Goal: Task Accomplishment & Management: Manage account settings

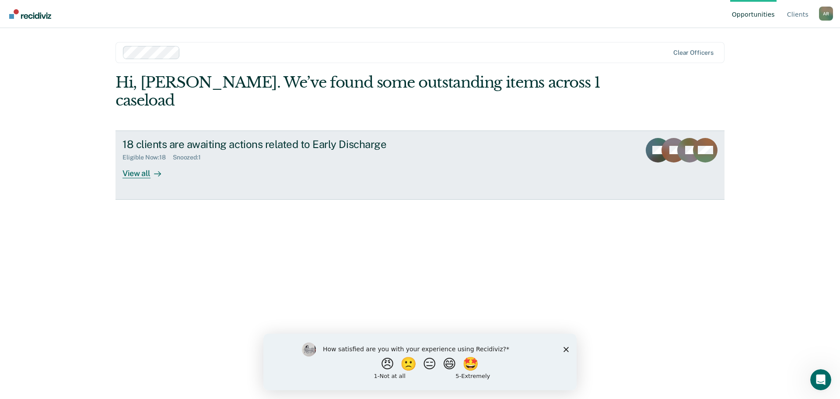
click at [151, 168] on div at bounding box center [156, 173] width 11 height 10
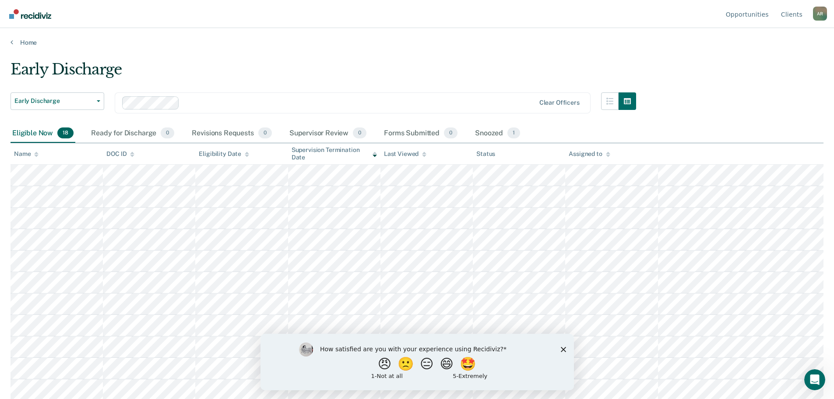
click at [564, 351] on icon "Close survey" at bounding box center [562, 348] width 5 height 5
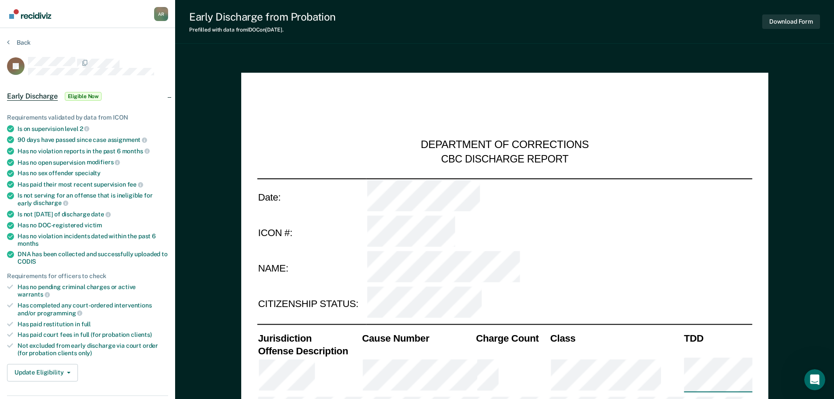
type textarea "x"
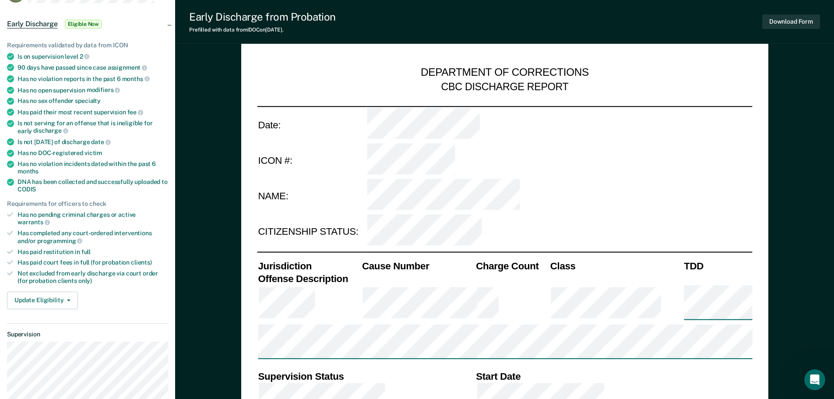
scroll to position [88, 0]
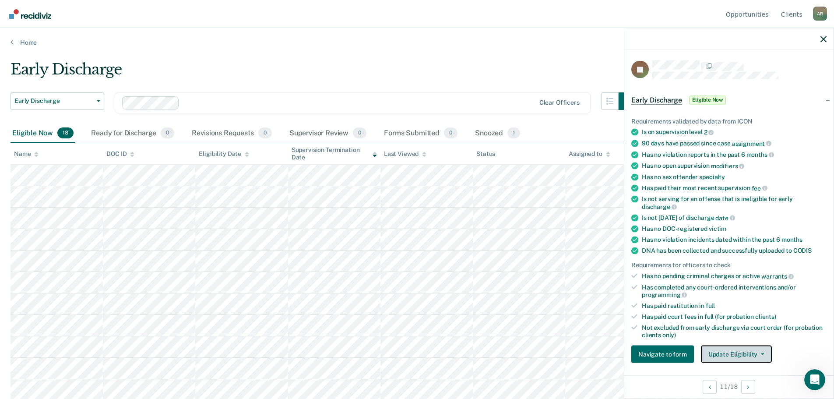
click at [725, 351] on button "Update Eligibility" at bounding box center [736, 354] width 71 height 18
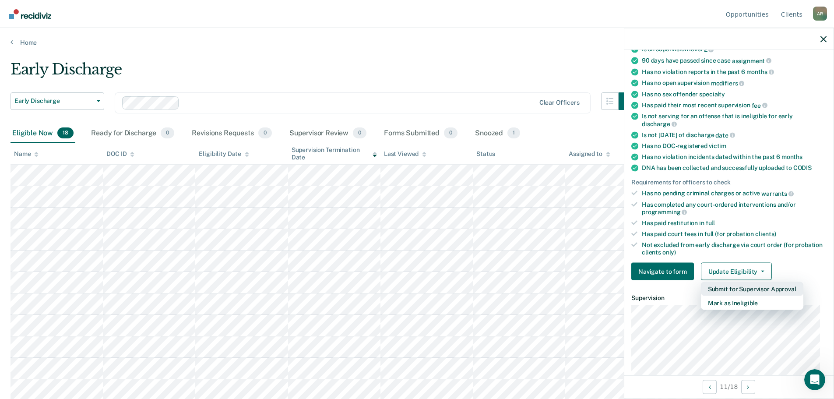
scroll to position [88, 0]
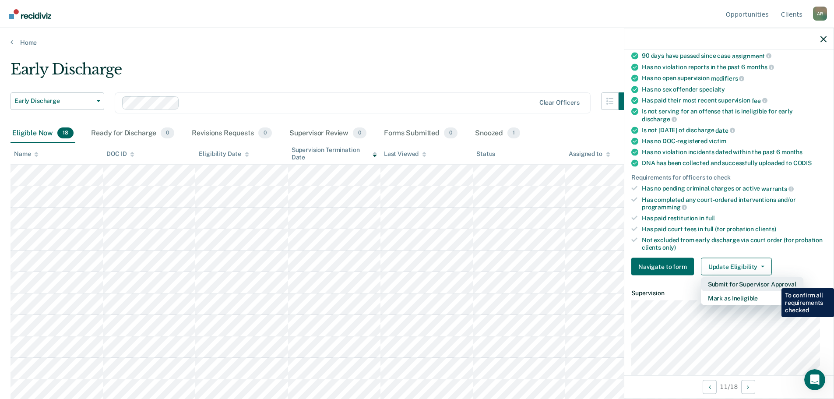
click at [775, 281] on button "Submit for Supervisor Approval" at bounding box center [752, 284] width 102 height 14
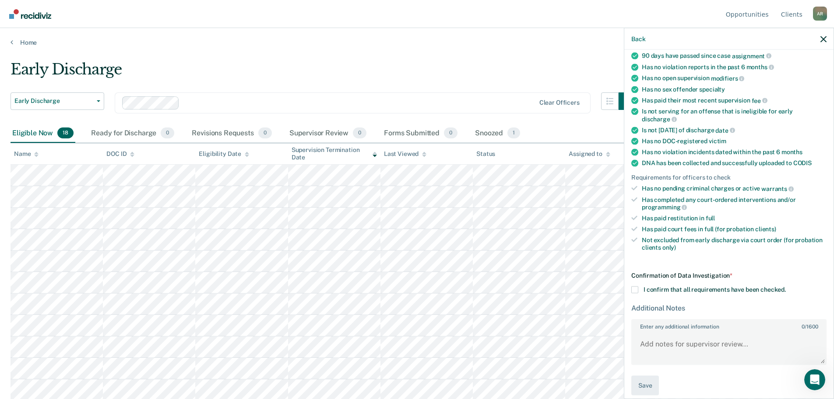
click at [633, 289] on span at bounding box center [634, 289] width 7 height 7
click at [785, 286] on input "I confirm that all requirements have been checked." at bounding box center [785, 286] width 0 height 0
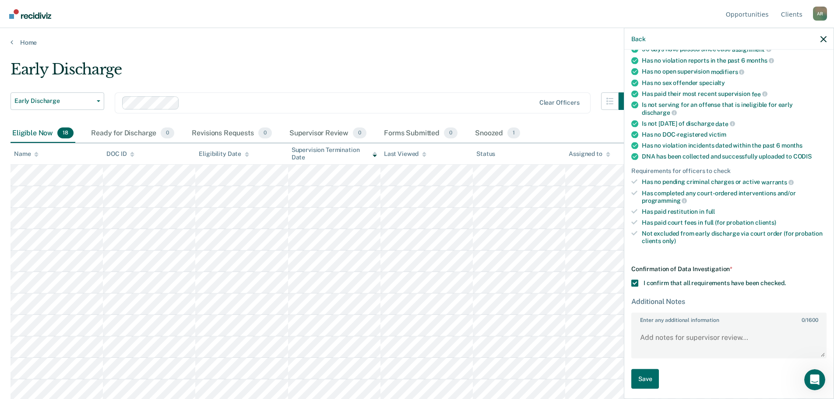
scroll to position [95, 0]
click at [709, 336] on textarea "Enter any additional information 0 / 1600" at bounding box center [728, 339] width 193 height 32
type textarea "IDAP completed, all fines/fees paid in full. No new charges or warrants."
click at [743, 347] on textarea "IDAP completed, all fines/fees paid in full. No new charges or warrants." at bounding box center [728, 339] width 193 height 32
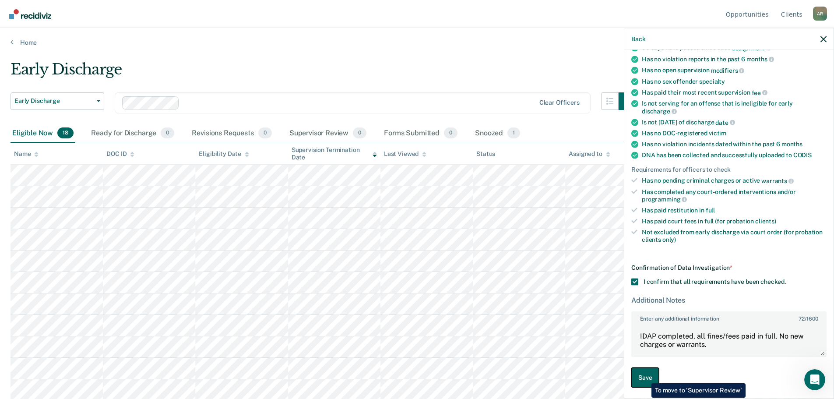
click at [645, 376] on button "Save" at bounding box center [645, 378] width 28 height 20
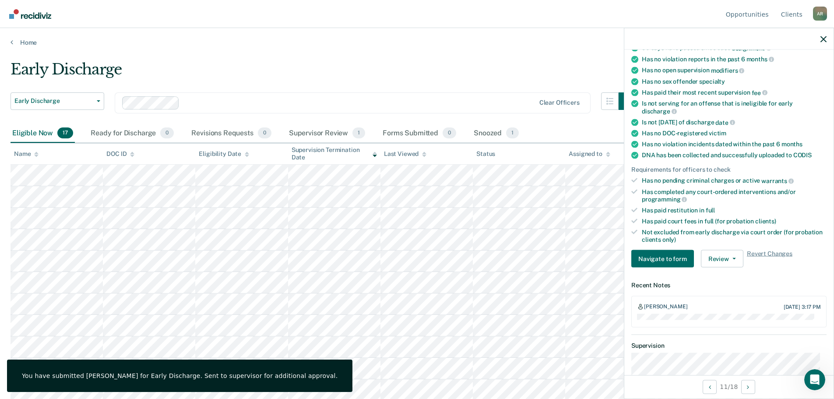
click at [372, 53] on main "Early Discharge Early Discharge Early Discharge Clear officers Eligible Now 17 …" at bounding box center [417, 221] width 834 height 350
click at [825, 39] on icon "button" at bounding box center [823, 39] width 6 height 6
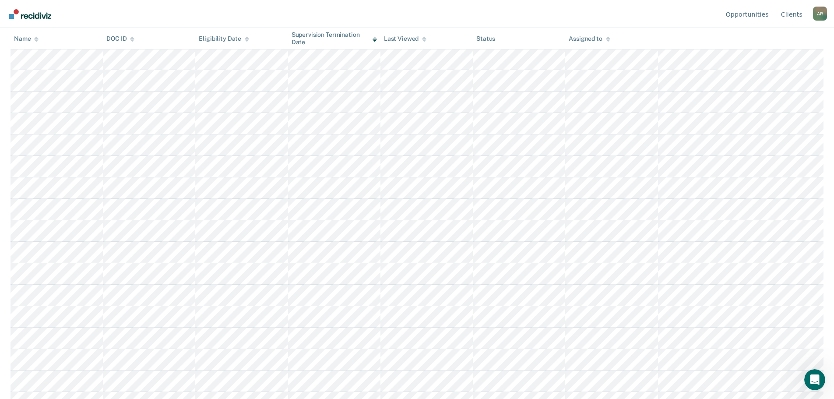
scroll to position [130, 0]
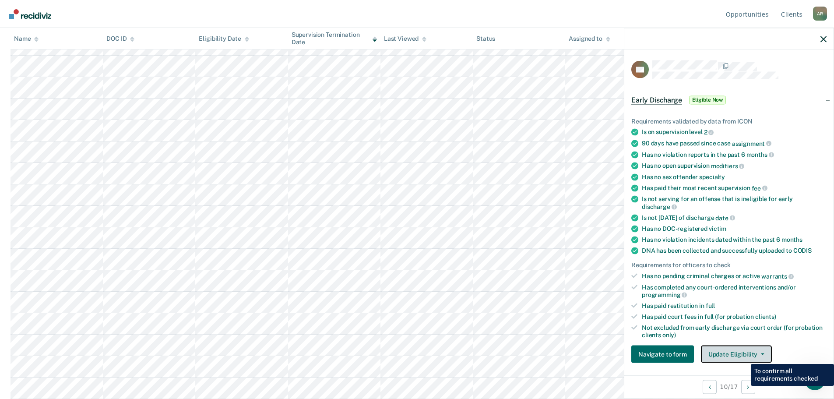
click at [745, 354] on button "Update Eligibility" at bounding box center [736, 354] width 71 height 18
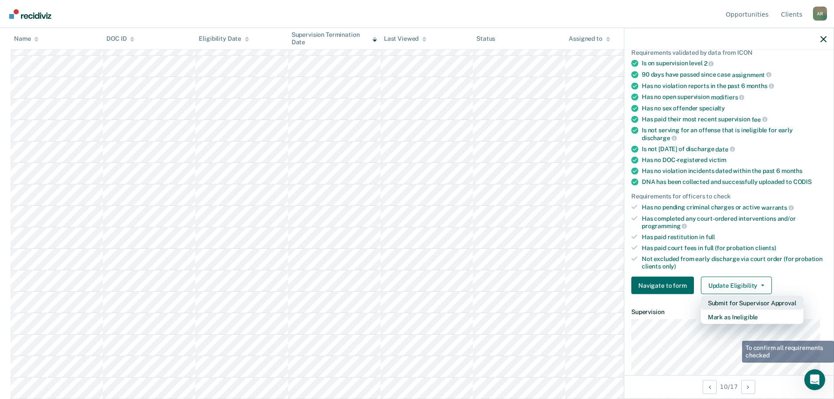
scroll to position [88, 0]
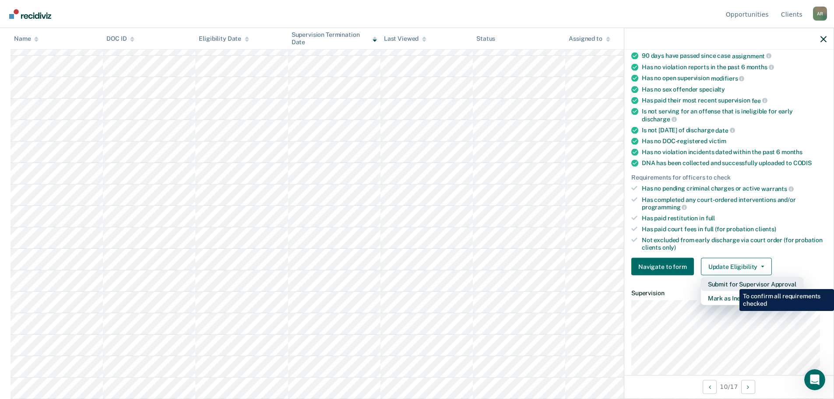
click at [733, 282] on button "Submit for Supervisor Approval" at bounding box center [752, 284] width 102 height 14
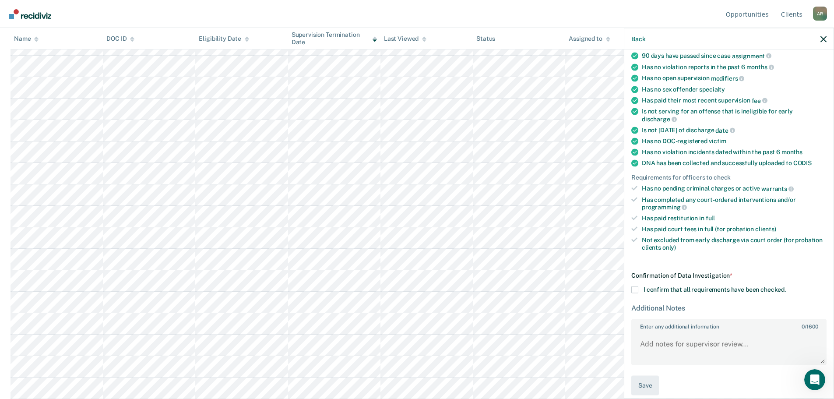
click at [633, 287] on span at bounding box center [634, 289] width 7 height 7
click at [785, 286] on input "I confirm that all requirements have been checked." at bounding box center [785, 286] width 0 height 0
click at [704, 349] on textarea "Enter any additional information 0 / 1600" at bounding box center [728, 347] width 193 height 32
click at [724, 341] on textarea "Fines/fees paid in full." at bounding box center [728, 347] width 193 height 32
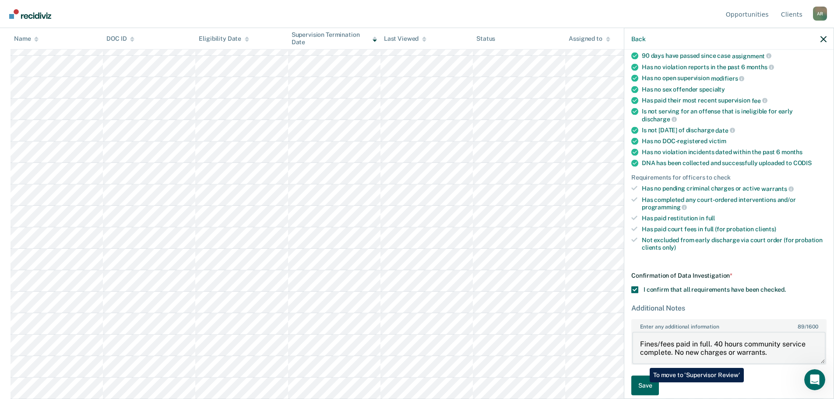
type textarea "Fines/fees paid in full. 40 hours community service complete. No new charges or…"
click at [643, 382] on button "Save" at bounding box center [645, 385] width 28 height 20
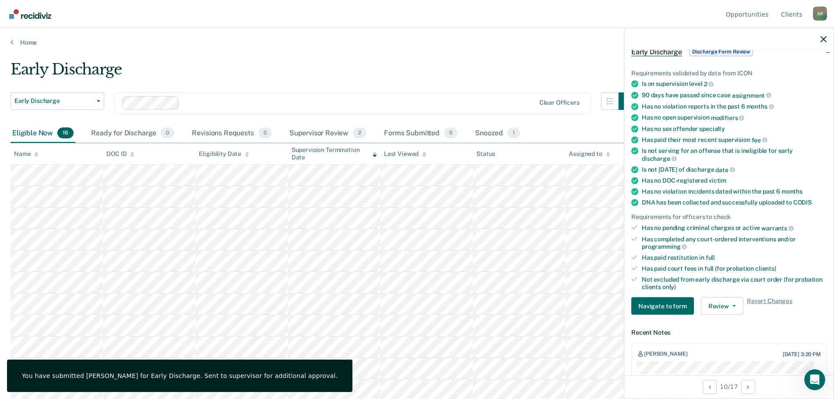
scroll to position [44, 0]
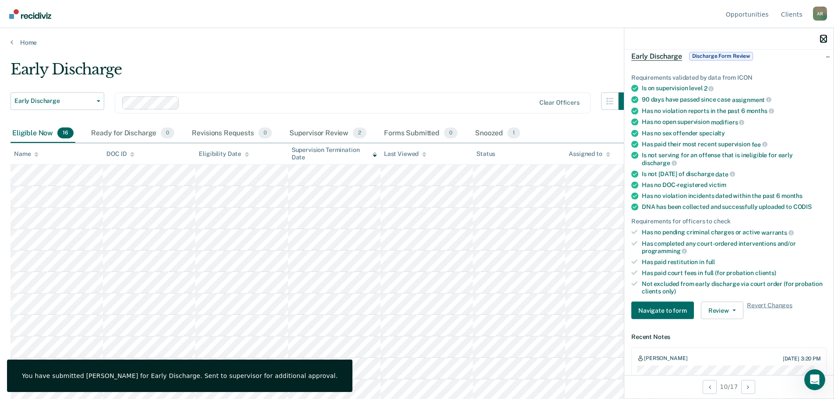
click at [821, 37] on icon "button" at bounding box center [823, 39] width 6 height 6
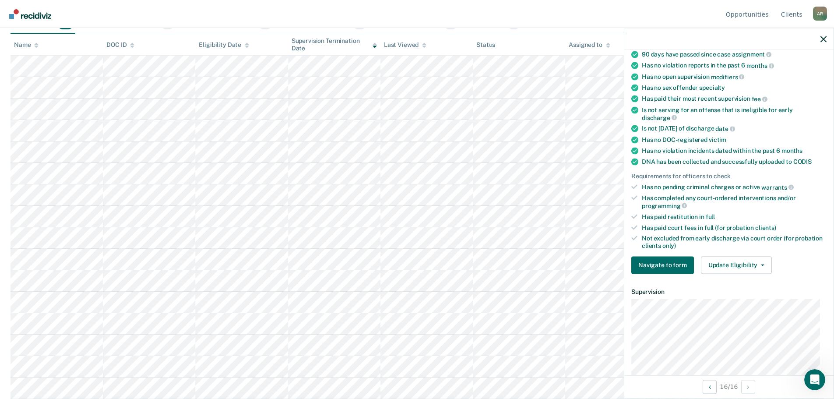
scroll to position [219, 0]
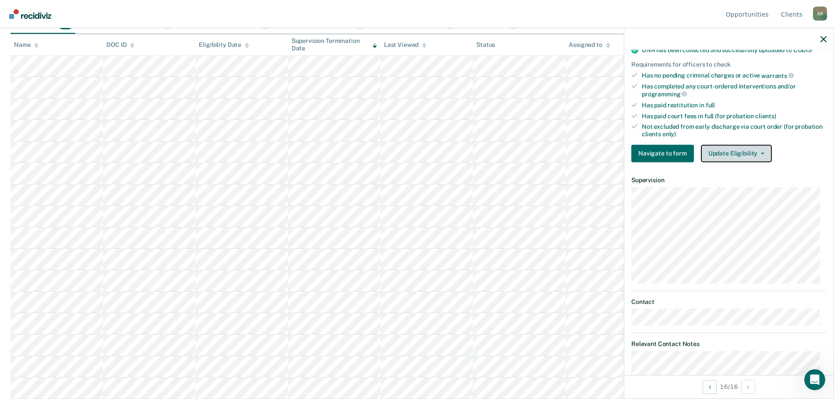
click at [747, 151] on button "Update Eligibility" at bounding box center [736, 153] width 71 height 18
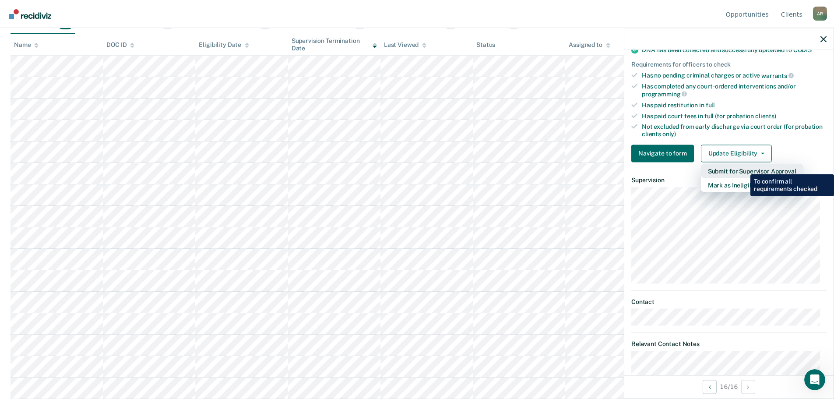
click at [743, 168] on button "Submit for Supervisor Approval" at bounding box center [752, 171] width 102 height 14
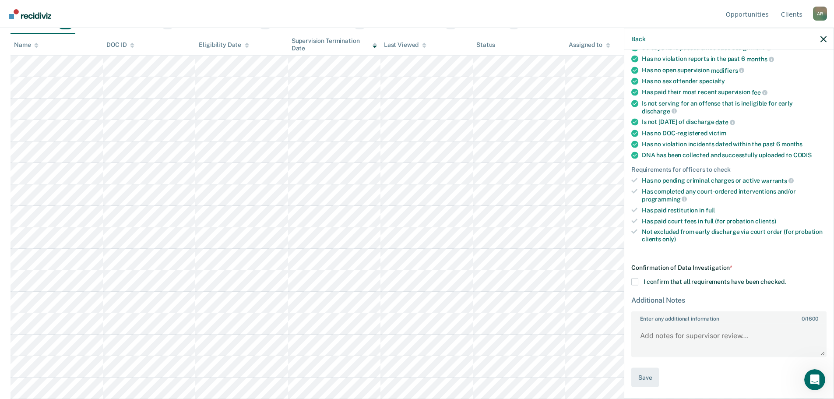
click at [636, 281] on span at bounding box center [634, 281] width 7 height 7
click at [785, 278] on input "I confirm that all requirements have been checked." at bounding box center [785, 278] width 0 height 0
click at [713, 339] on textarea "Enter any additional information 0 / 1600" at bounding box center [728, 339] width 193 height 32
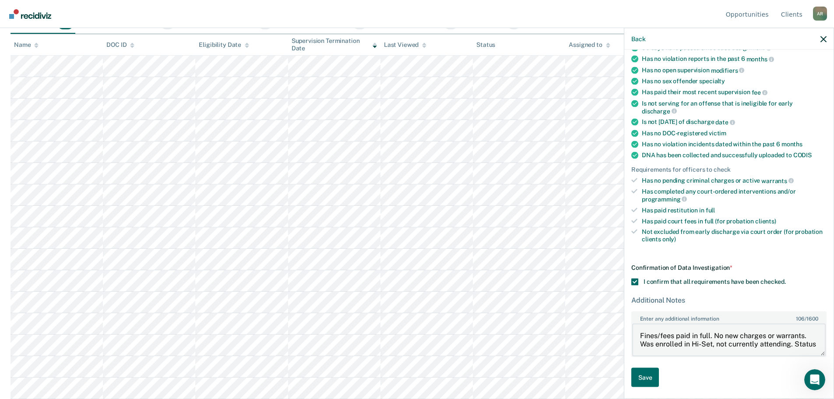
scroll to position [1, 0]
drag, startPoint x: 777, startPoint y: 351, endPoint x: 672, endPoint y: 344, distance: 104.8
click at [672, 344] on textarea "Fines/fees paid in full. No new charges or warrants. Was enrolled in Hi-Set, no…" at bounding box center [728, 339] width 193 height 32
drag, startPoint x: 652, startPoint y: 376, endPoint x: 686, endPoint y: 354, distance: 40.2
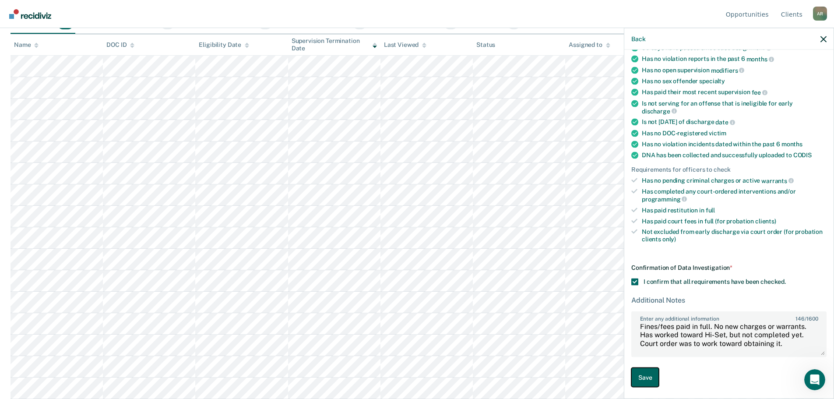
click at [674, 364] on div "Confirmation of Data Investigation * I confirm that all requirements have been …" at bounding box center [728, 324] width 195 height 123
click at [678, 350] on textarea "Fines/fees paid in full. No new charges or warrants. Has worked toward Hi-Set, …" at bounding box center [728, 339] width 193 height 32
type textarea "Fines/fees paid in full. No new charges or warrants. Has worked toward Hi-Set, …"
click at [636, 375] on button "Save" at bounding box center [645, 377] width 28 height 20
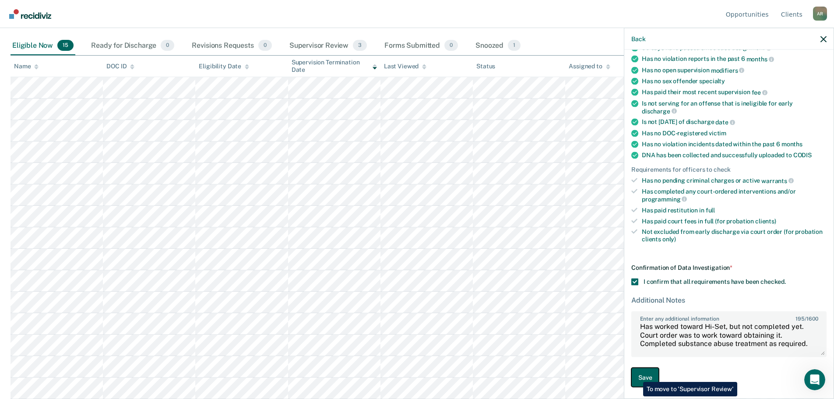
scroll to position [88, 0]
click at [636, 375] on button "Save" at bounding box center [645, 377] width 28 height 20
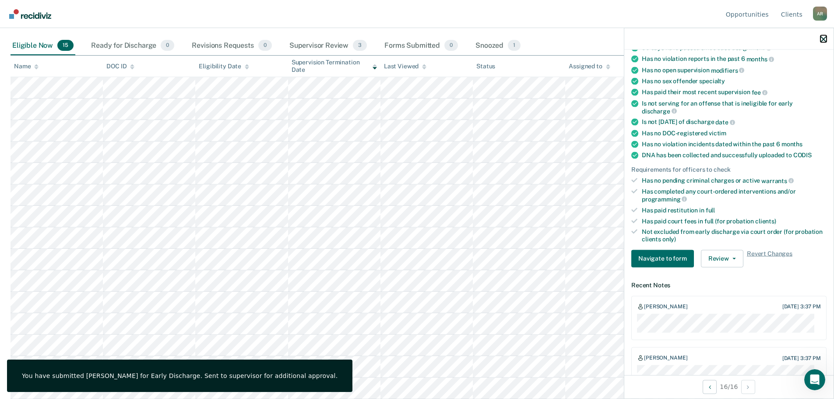
drag, startPoint x: 821, startPoint y: 36, endPoint x: 826, endPoint y: 39, distance: 5.5
click at [823, 37] on icon "button" at bounding box center [823, 39] width 6 height 6
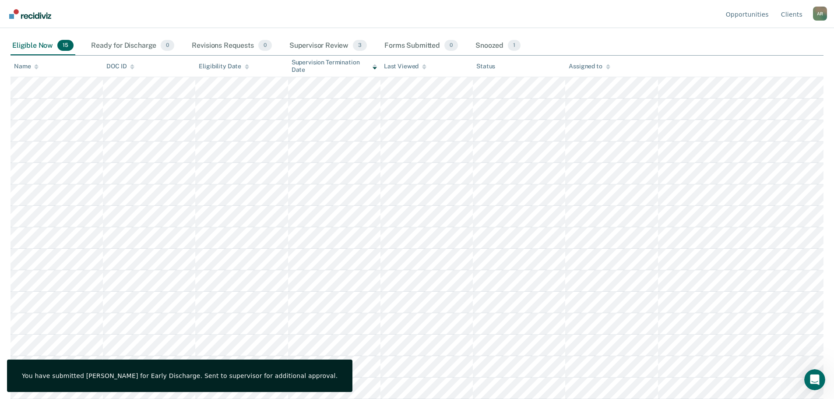
drag, startPoint x: 359, startPoint y: 19, endPoint x: 352, endPoint y: 17, distance: 7.9
click at [359, 18] on nav "Opportunities Client s [PERSON_NAME] A R Profile How it works Log Out" at bounding box center [417, 14] width 820 height 28
